Goal: Task Accomplishment & Management: Manage account settings

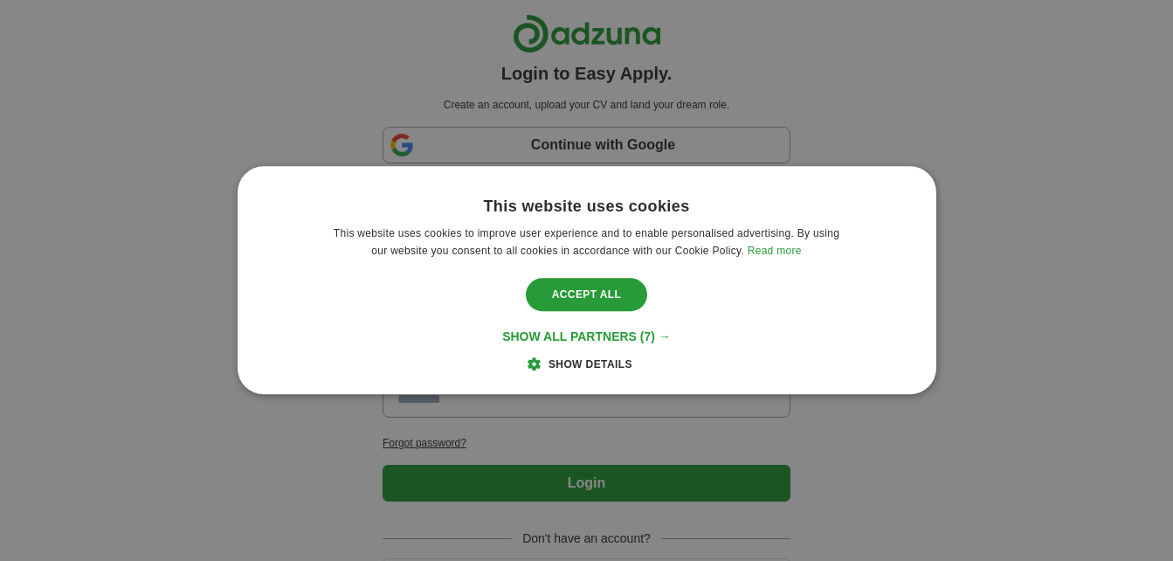
click at [595, 368] on span "Show details" at bounding box center [590, 365] width 84 height 12
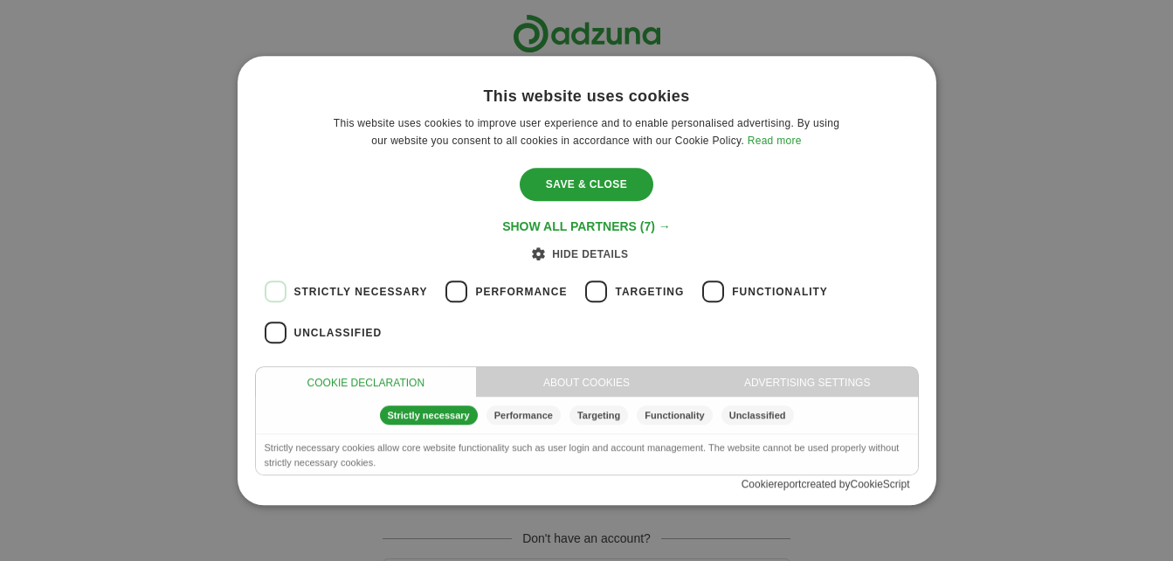
click at [440, 411] on div "Strictly necessary" at bounding box center [429, 415] width 98 height 19
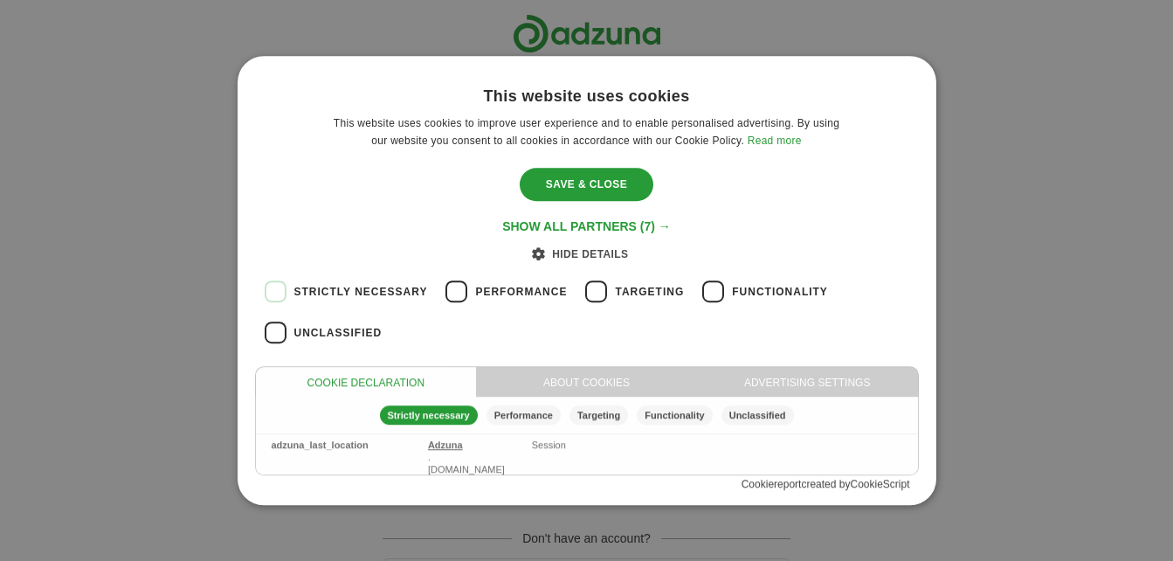
scroll to position [175, 0]
click at [606, 183] on div "Save & Close" at bounding box center [587, 184] width 134 height 33
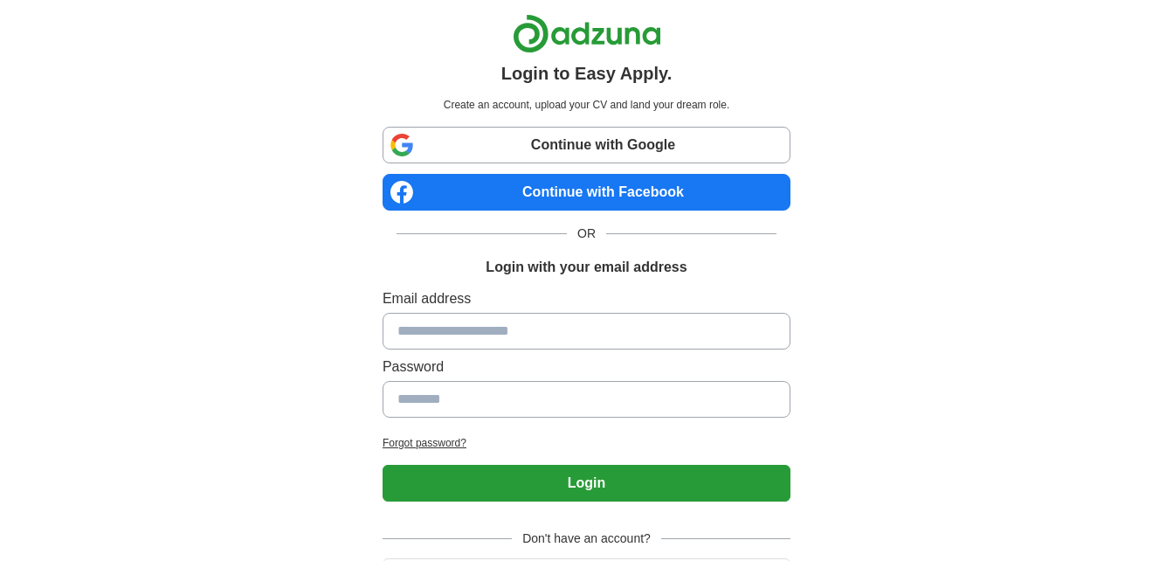
click at [610, 148] on link "Continue with Google" at bounding box center [587, 145] width 408 height 37
click at [677, 154] on link "Continue with Google" at bounding box center [587, 145] width 408 height 37
